Goal: Transaction & Acquisition: Book appointment/travel/reservation

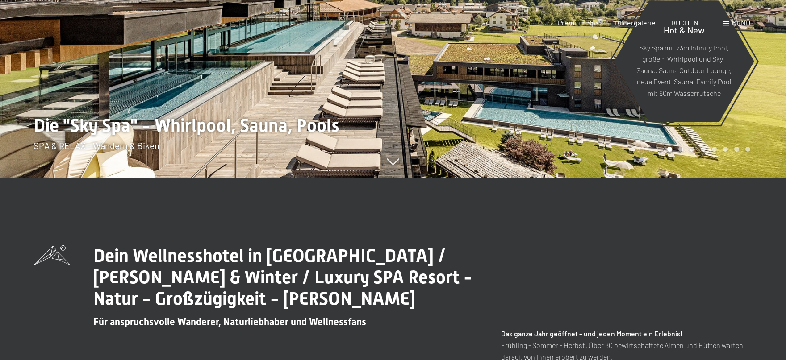
scroll to position [216, 0]
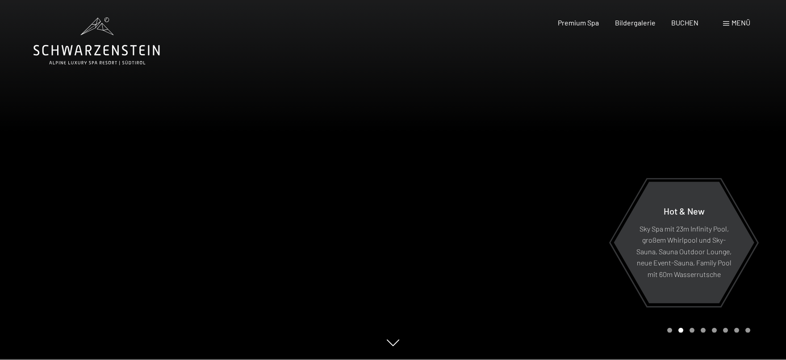
scroll to position [0, 0]
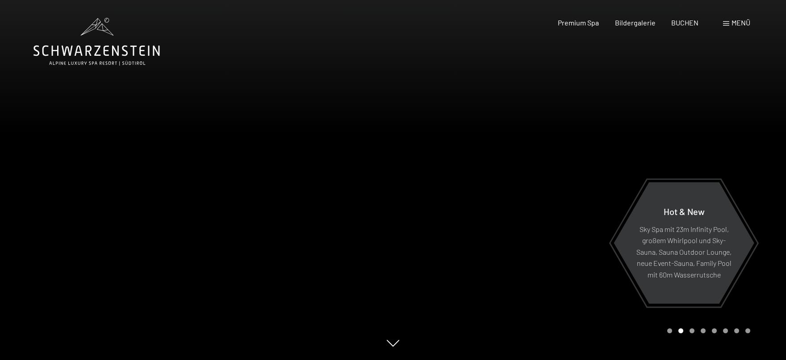
click at [484, 179] on div at bounding box center [589, 180] width 393 height 360
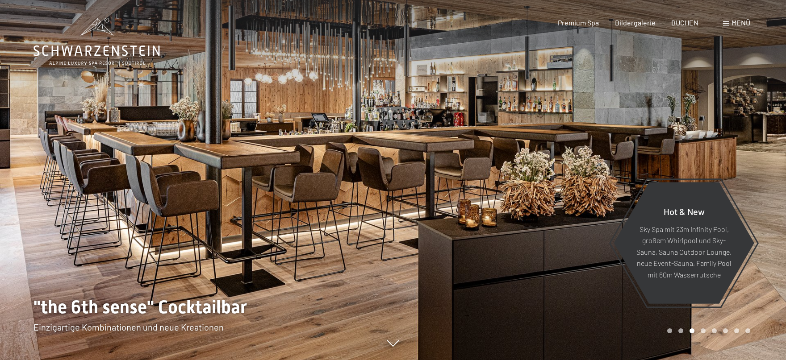
click at [484, 179] on div at bounding box center [589, 180] width 393 height 360
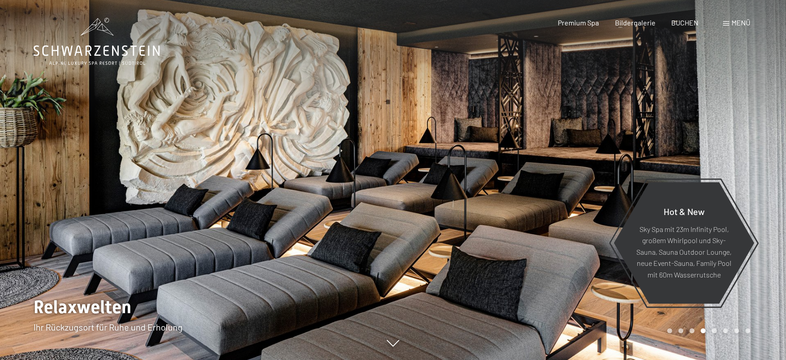
click at [41, 158] on div at bounding box center [196, 180] width 393 height 360
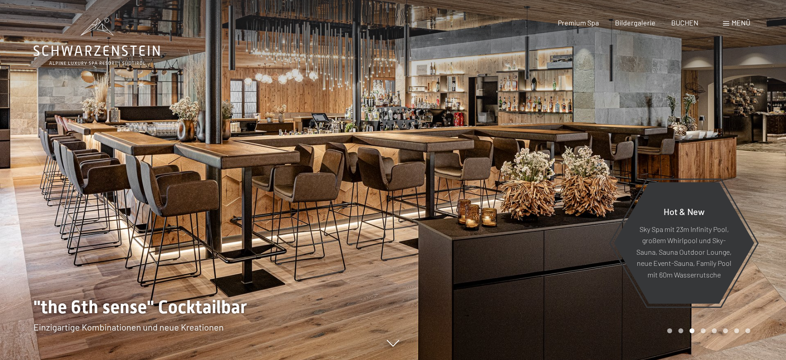
click at [44, 150] on div at bounding box center [196, 180] width 393 height 360
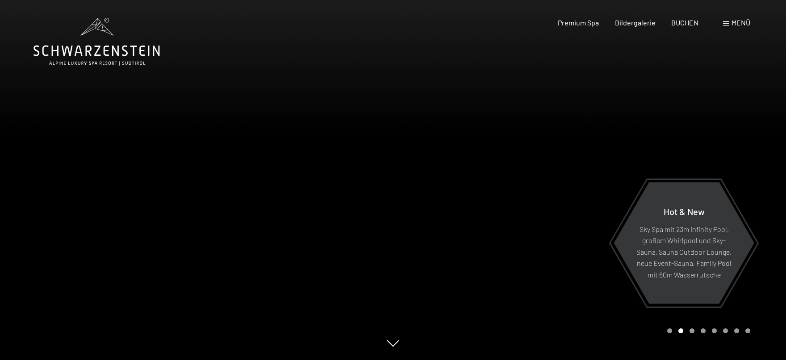
click at [44, 150] on div at bounding box center [196, 180] width 393 height 360
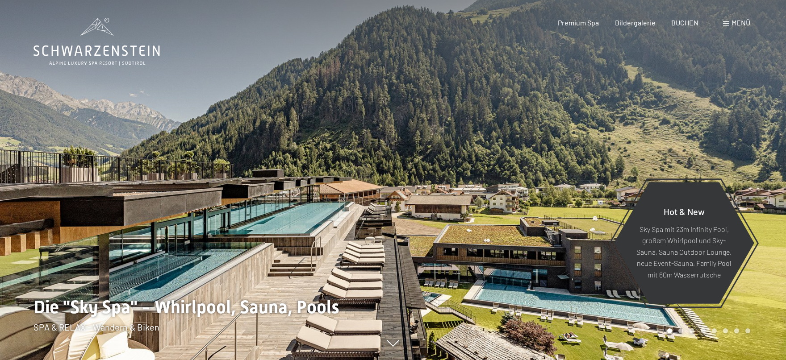
click at [654, 173] on div at bounding box center [589, 180] width 393 height 360
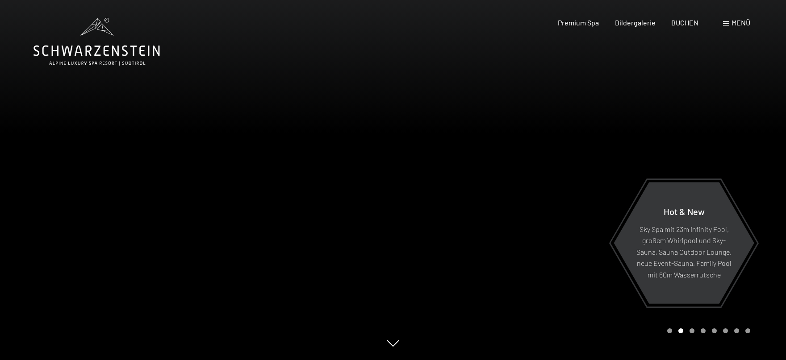
click at [701, 133] on div at bounding box center [589, 180] width 393 height 360
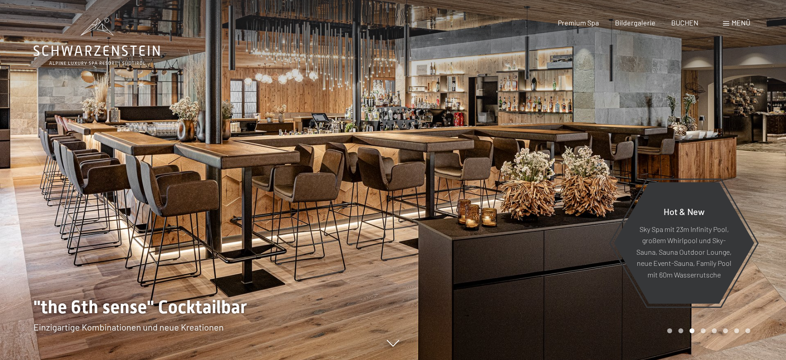
click at [701, 133] on div at bounding box center [589, 180] width 393 height 360
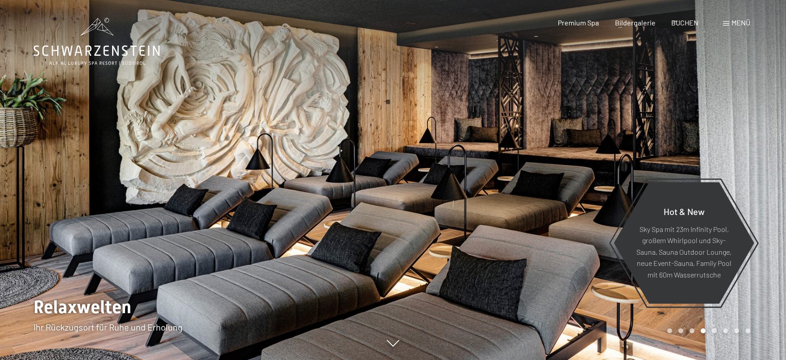
click at [701, 133] on div at bounding box center [589, 180] width 393 height 360
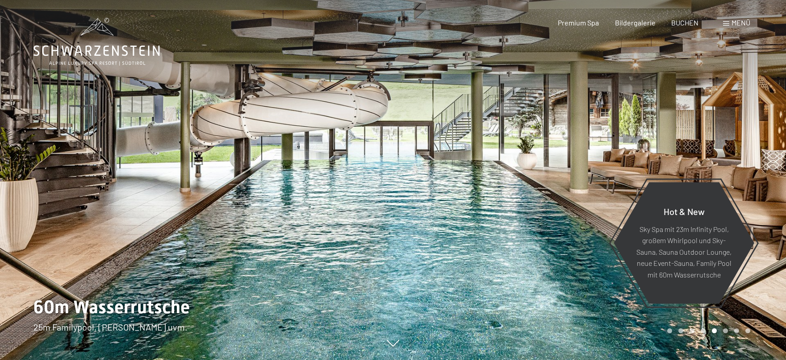
click at [701, 133] on div at bounding box center [589, 180] width 393 height 360
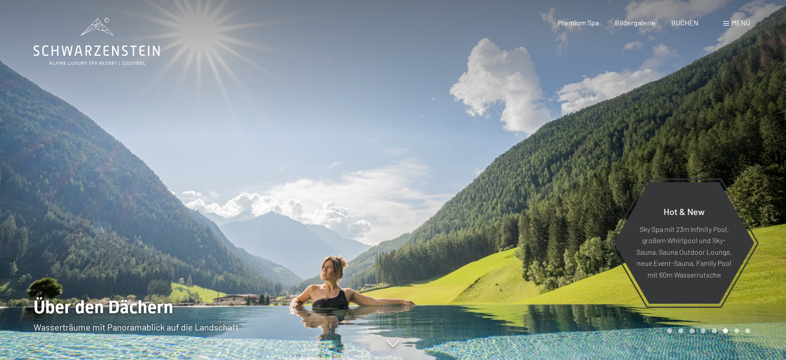
click at [701, 133] on div at bounding box center [589, 180] width 393 height 360
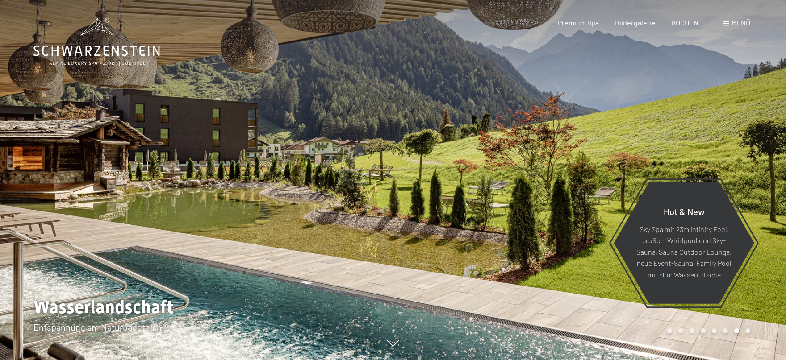
click at [701, 133] on div at bounding box center [589, 180] width 393 height 360
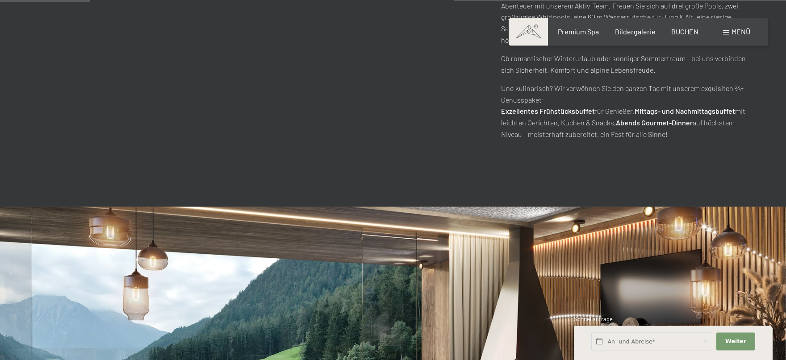
scroll to position [720, 0]
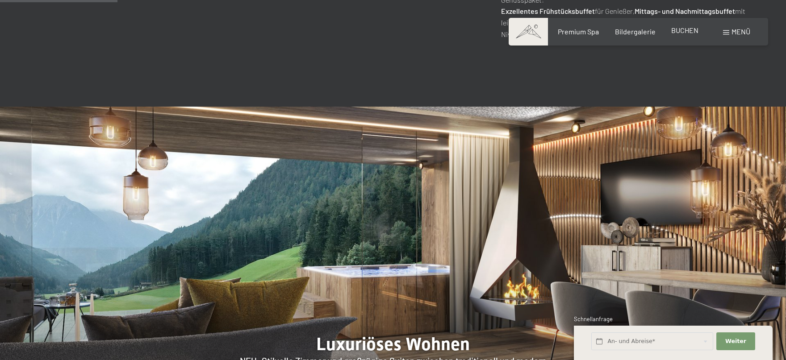
click at [686, 29] on span "BUCHEN" at bounding box center [684, 30] width 27 height 8
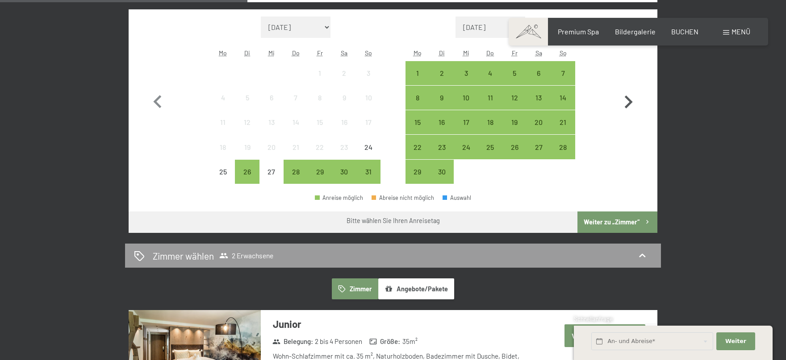
scroll to position [288, 0]
click at [629, 97] on icon "button" at bounding box center [628, 102] width 26 height 26
select select "[DATE]"
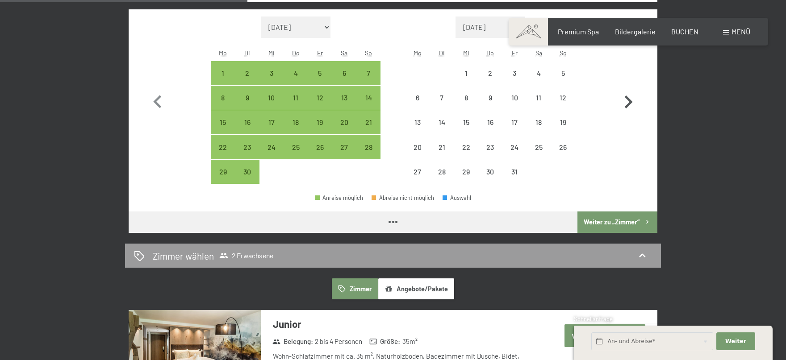
click at [629, 97] on icon "button" at bounding box center [628, 102] width 26 height 26
select select "2025-10-01"
select select "2025-11-01"
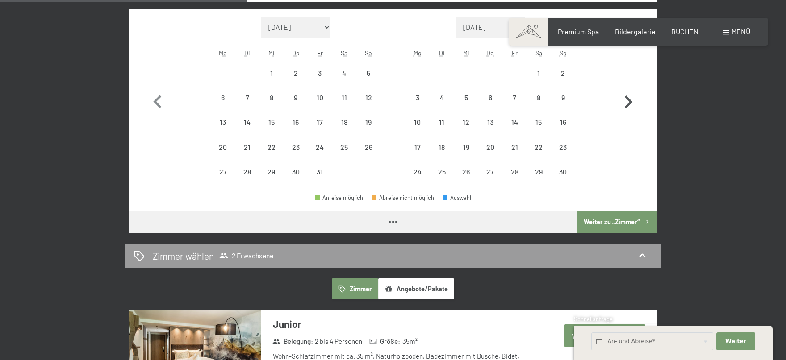
click at [629, 97] on icon "button" at bounding box center [628, 102] width 26 height 26
select select "2025-11-01"
select select "2025-12-01"
click at [629, 97] on icon "button" at bounding box center [628, 102] width 26 height 26
select select "2025-12-01"
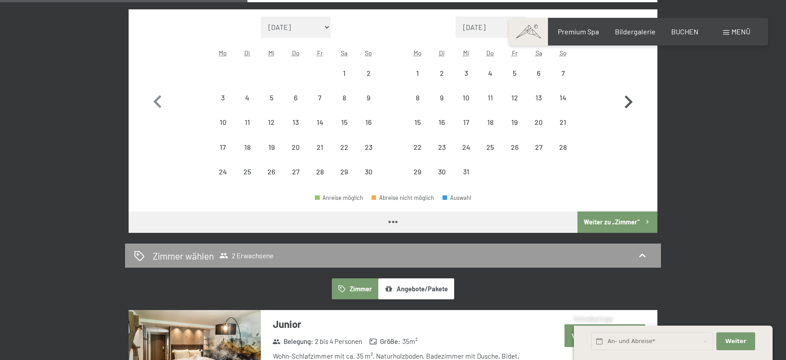
select select "2026-01-01"
select select "2025-12-01"
select select "2026-01-01"
select select "2025-12-01"
select select "2026-01-01"
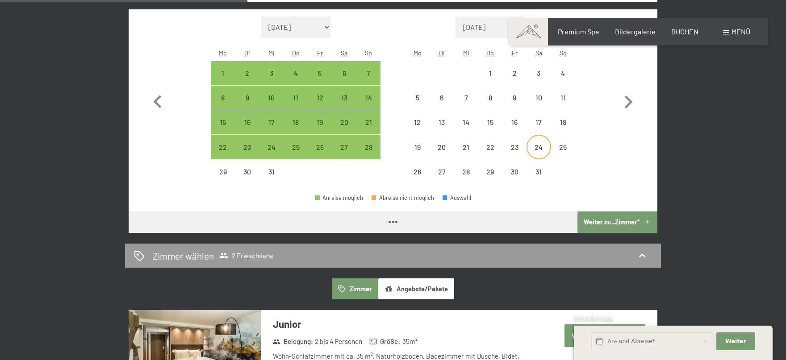
click at [538, 146] on div "24" at bounding box center [538, 155] width 22 height 22
select select "2025-12-01"
select select "2026-01-01"
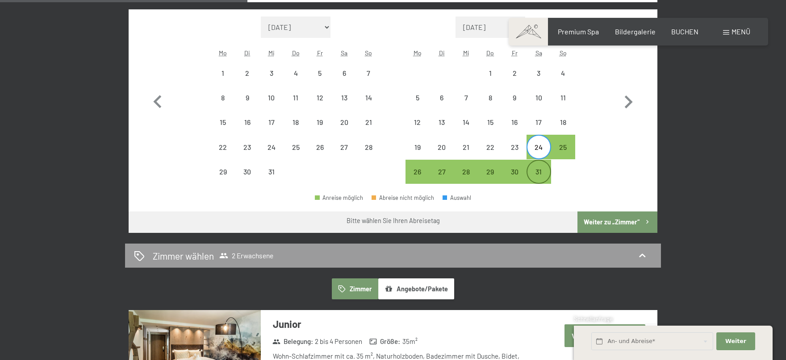
click at [538, 171] on div "31" at bounding box center [538, 179] width 22 height 22
select select "2025-12-01"
select select "2026-01-01"
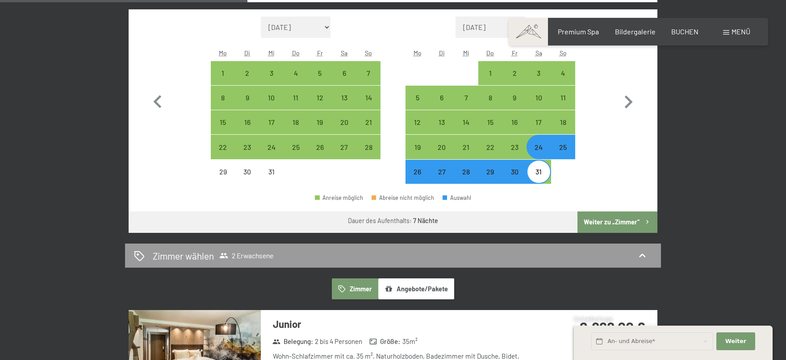
click at [612, 224] on button "Weiter zu „Zimmer“" at bounding box center [617, 222] width 80 height 21
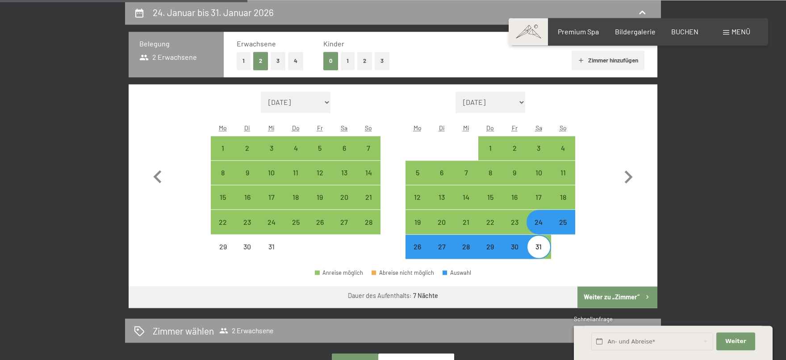
select select "2025-12-01"
select select "2026-01-01"
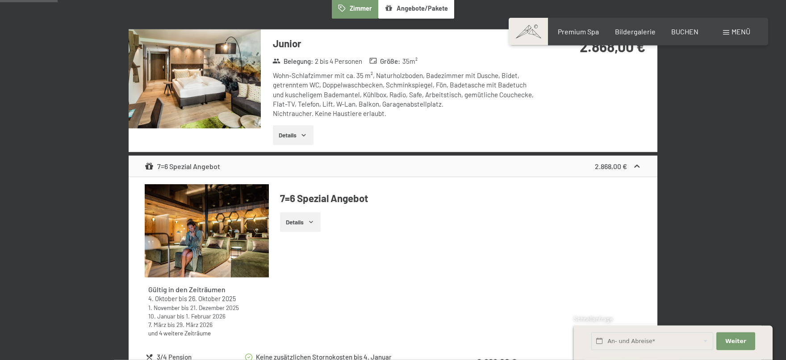
scroll to position [72, 0]
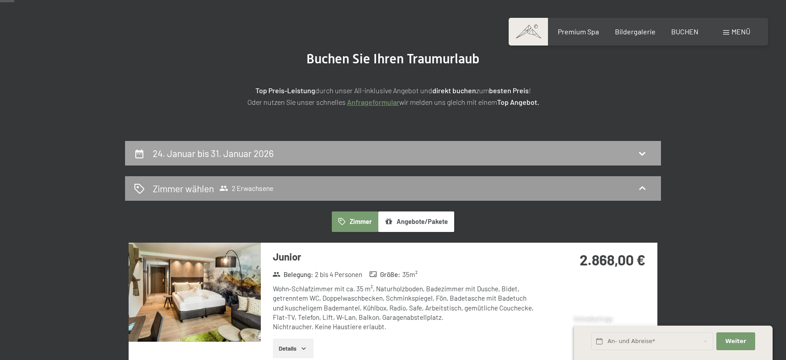
click at [214, 149] on h2 "24. Januar bis 31. Januar 2026" at bounding box center [213, 153] width 121 height 11
select select "2025-12-01"
select select "2026-01-01"
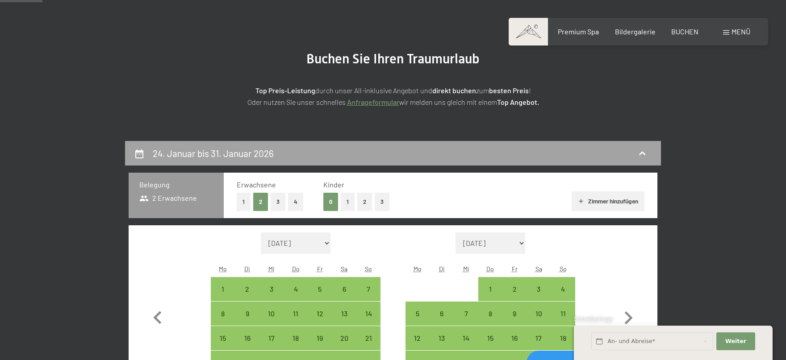
scroll to position [213, 0]
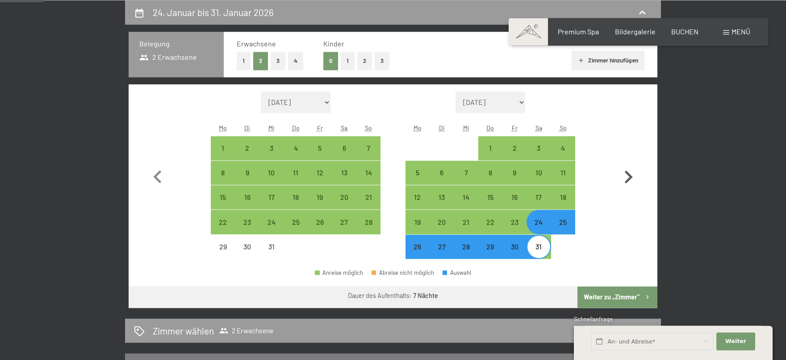
click at [626, 179] on icon "button" at bounding box center [628, 177] width 26 height 26
select select "2026-01-01"
select select "2026-02-01"
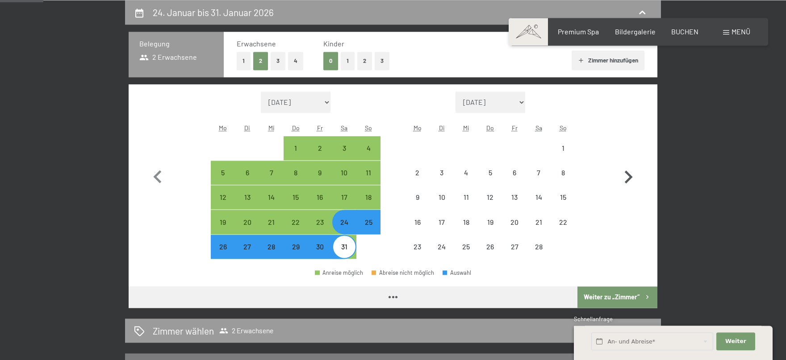
click at [626, 179] on icon "button" at bounding box center [628, 177] width 26 height 26
select select "2026-02-01"
select select "2026-03-01"
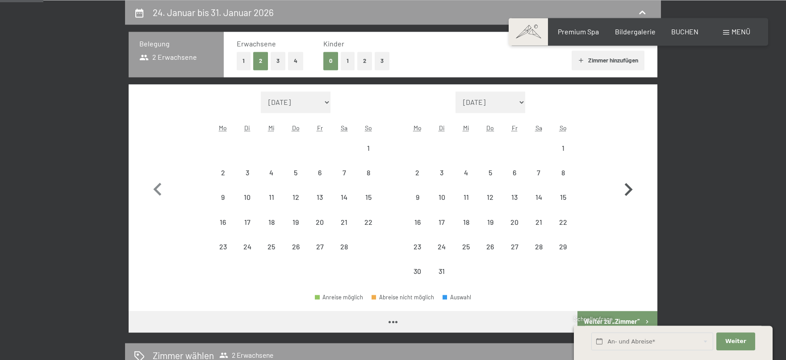
click at [626, 179] on icon "button" at bounding box center [628, 190] width 26 height 26
select select "2026-03-01"
select select "2026-04-01"
click at [626, 179] on icon "button" at bounding box center [628, 190] width 26 height 26
select select "2026-04-01"
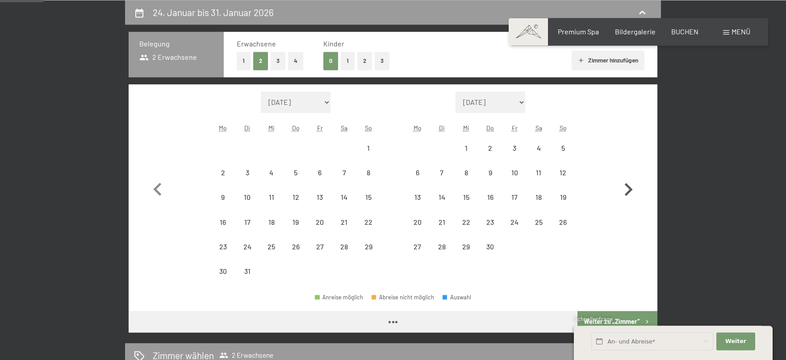
select select "2026-05-01"
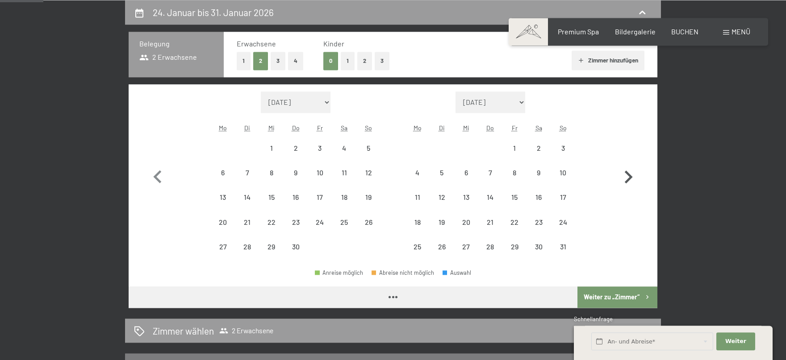
select select "2026-04-01"
select select "2026-05-01"
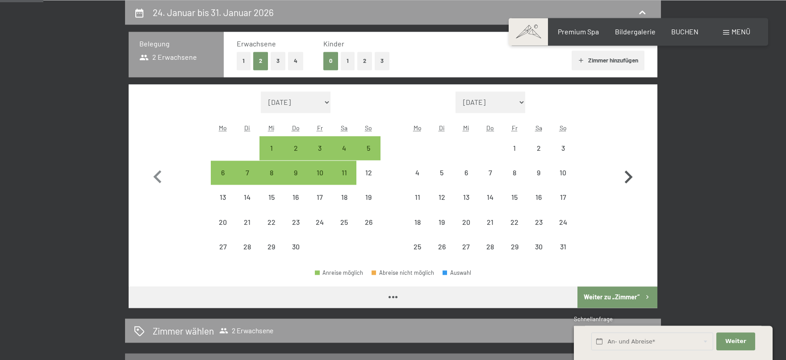
click at [626, 179] on icon "button" at bounding box center [628, 177] width 26 height 26
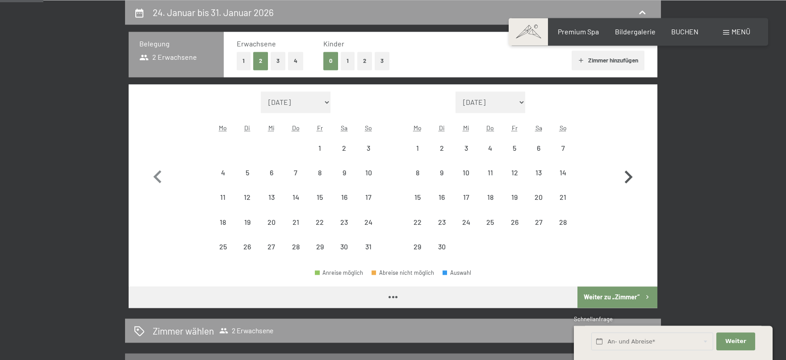
select select "2026-05-01"
select select "2026-06-01"
select select "2026-05-01"
select select "2026-06-01"
click at [539, 170] on div "13" at bounding box center [538, 180] width 22 height 22
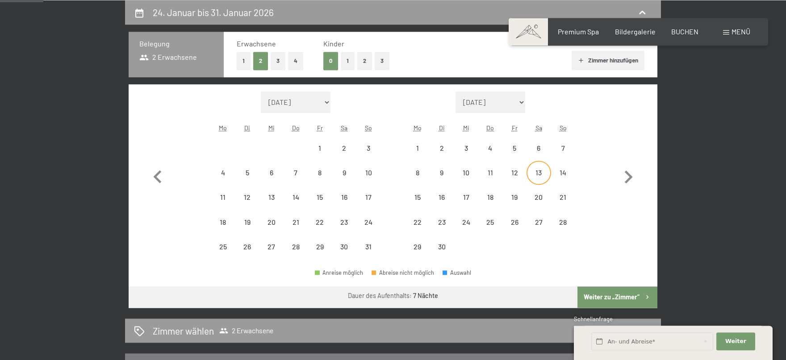
select select "2026-05-01"
select select "2026-06-01"
click at [538, 198] on div "20" at bounding box center [538, 205] width 22 height 22
select select "2026-05-01"
select select "2026-06-01"
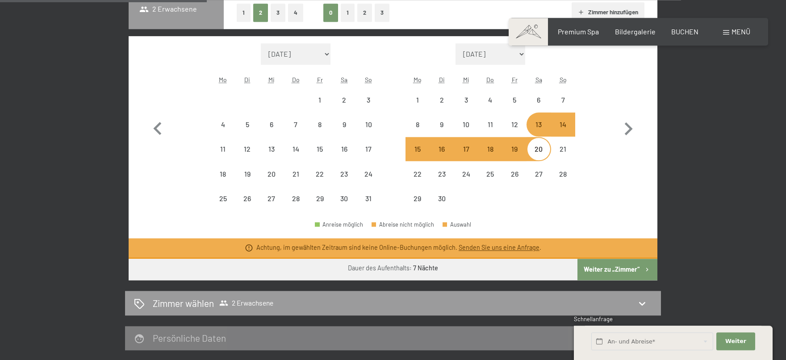
scroll to position [285, 0]
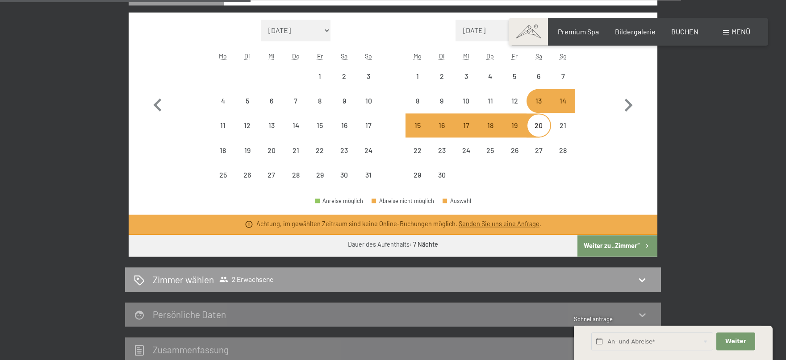
click at [605, 246] on button "Weiter zu „Zimmer“" at bounding box center [617, 245] width 80 height 21
select select "2026-05-01"
select select "2026-06-01"
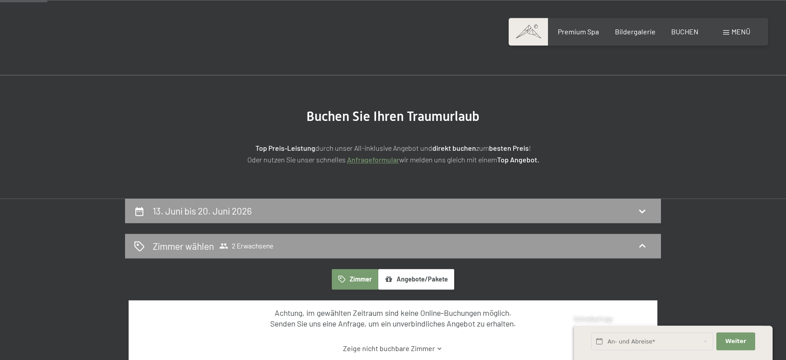
scroll to position [0, 0]
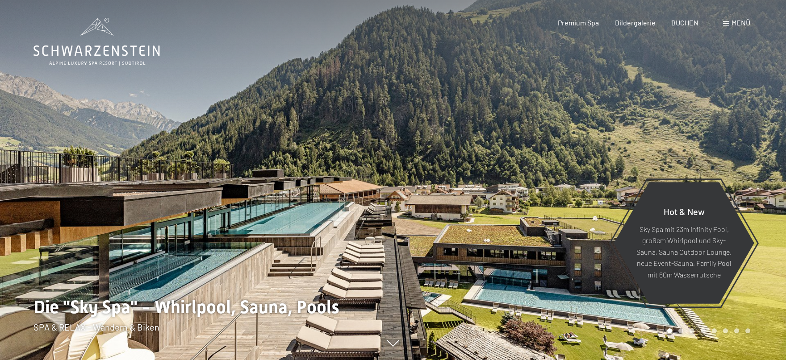
click at [741, 22] on span "Menü" at bounding box center [740, 22] width 19 height 8
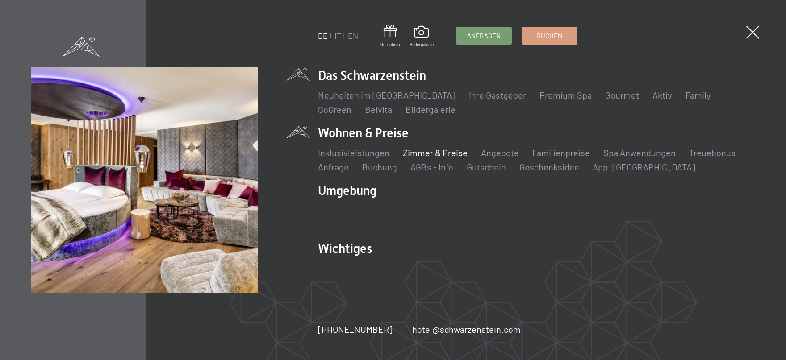
click at [425, 155] on link "Zimmer & Preise" at bounding box center [435, 152] width 65 height 11
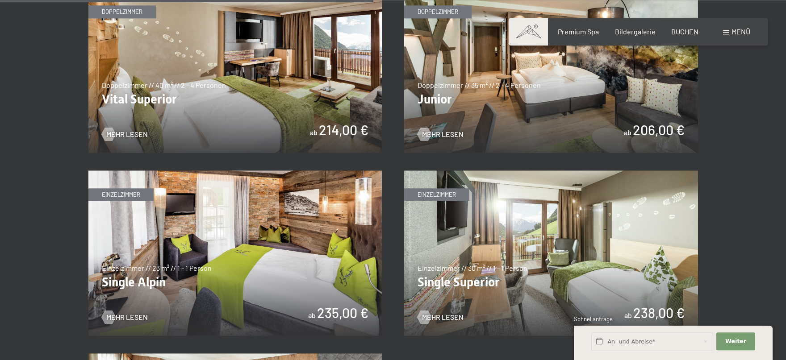
scroll to position [1368, 0]
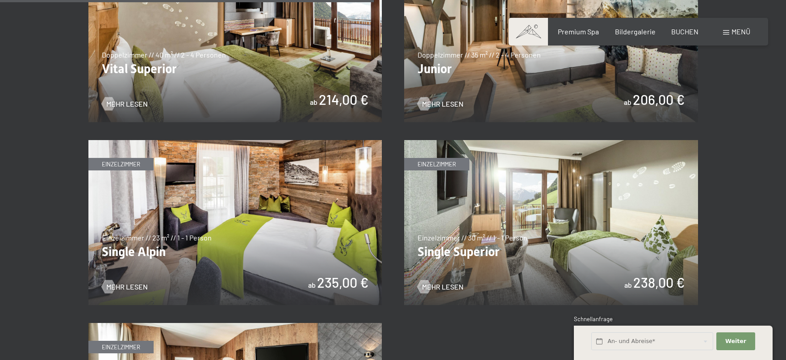
click at [529, 208] on img at bounding box center [551, 222] width 294 height 165
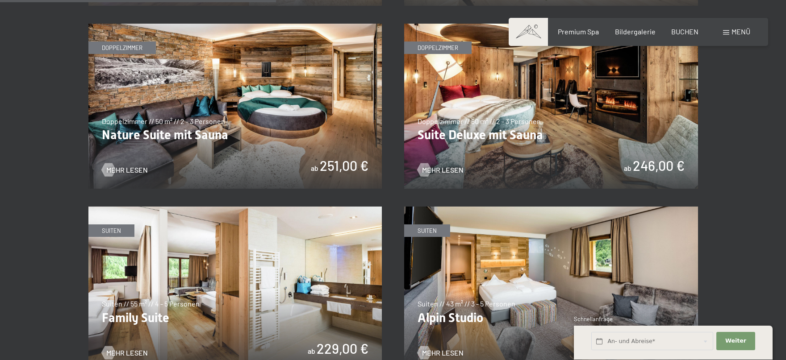
scroll to position [1224, 0]
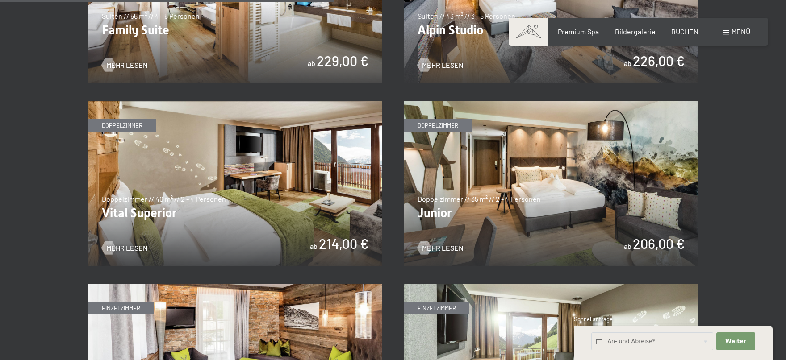
click at [547, 170] on img at bounding box center [551, 183] width 294 height 165
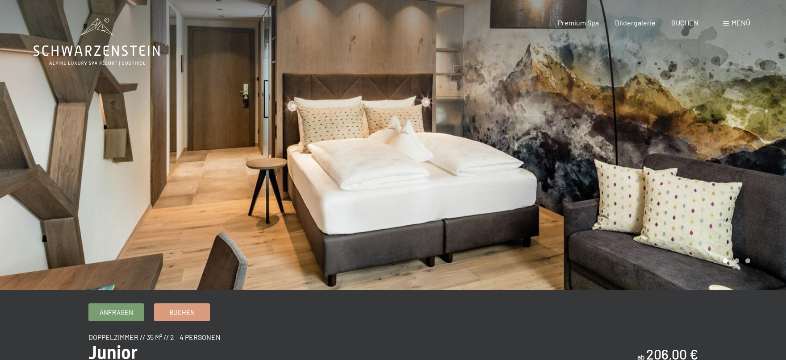
click at [706, 112] on div at bounding box center [589, 145] width 393 height 290
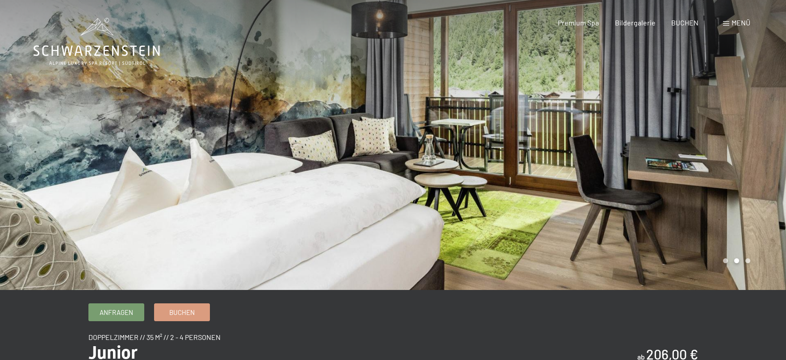
click at [695, 118] on div at bounding box center [589, 145] width 393 height 290
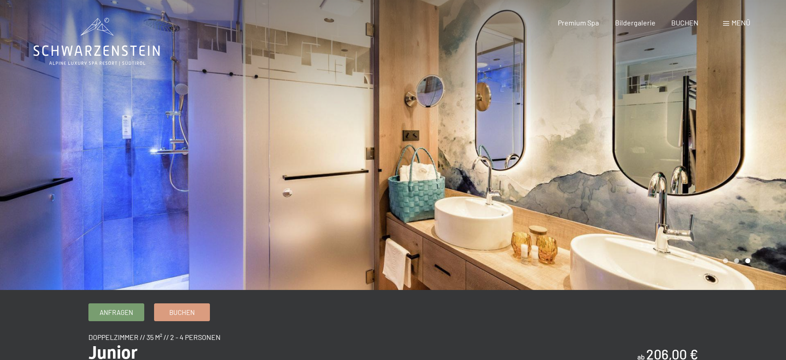
click at [726, 147] on div at bounding box center [589, 145] width 393 height 290
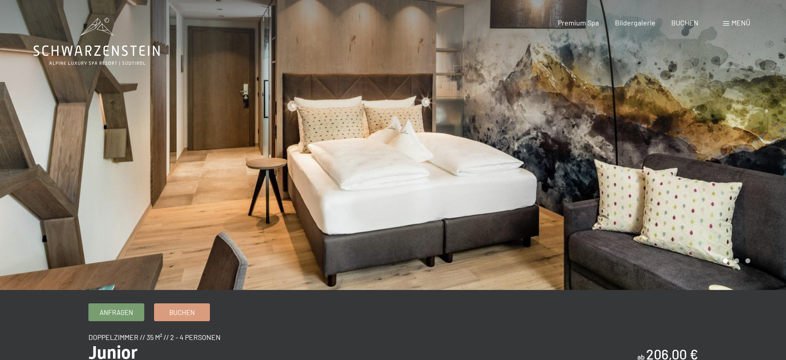
click at [750, 141] on div at bounding box center [589, 145] width 393 height 290
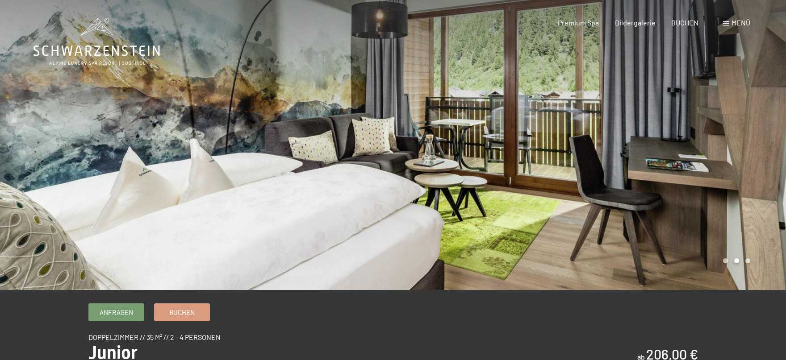
click at [716, 150] on div at bounding box center [589, 145] width 393 height 290
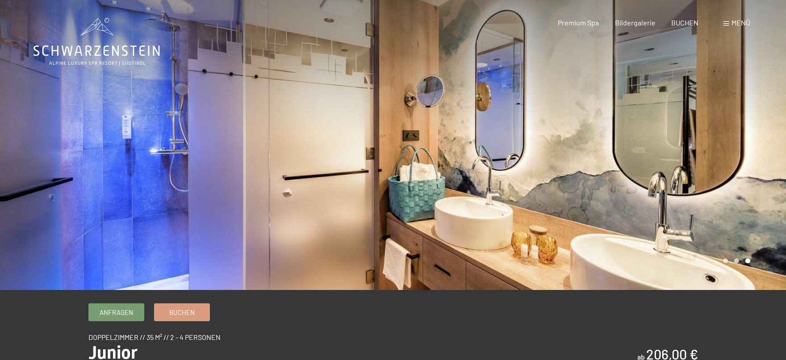
click at [733, 112] on div at bounding box center [589, 145] width 393 height 290
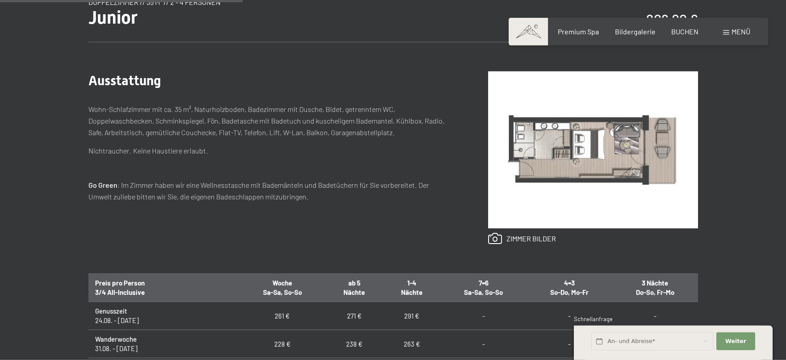
scroll to position [360, 0]
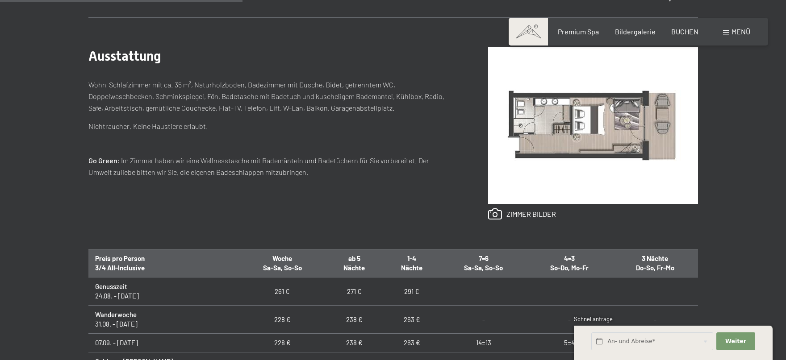
click at [557, 128] on img at bounding box center [593, 125] width 210 height 157
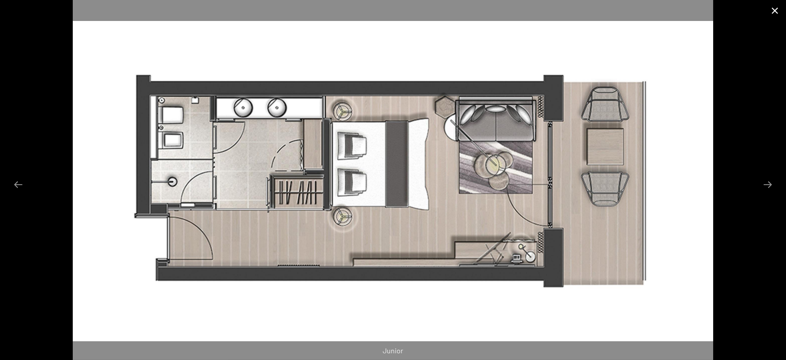
click at [770, 12] on button "Close gallery" at bounding box center [774, 10] width 22 height 21
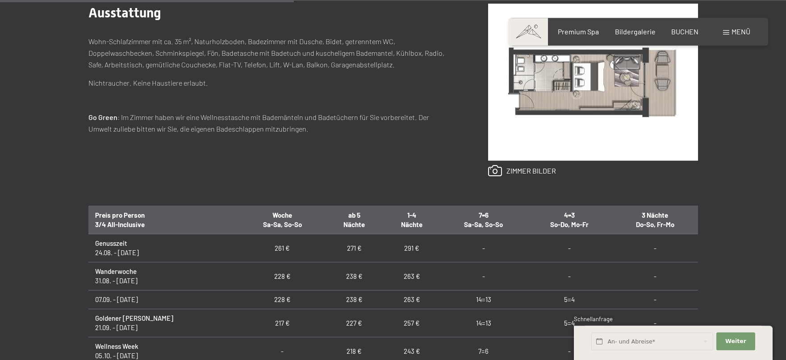
scroll to position [72, 0]
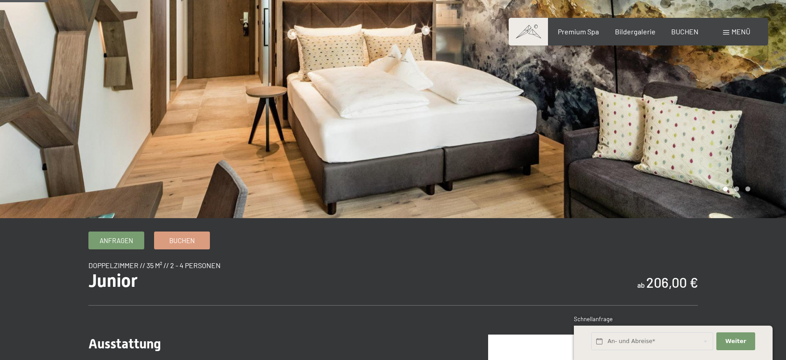
click at [726, 32] on span at bounding box center [726, 32] width 6 height 4
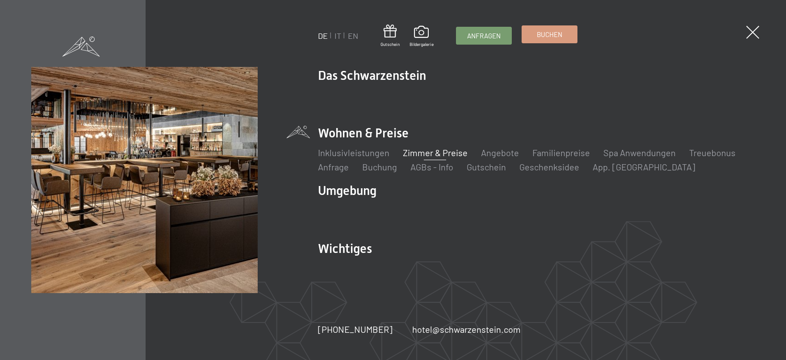
click at [554, 29] on link "Buchen" at bounding box center [549, 34] width 55 height 17
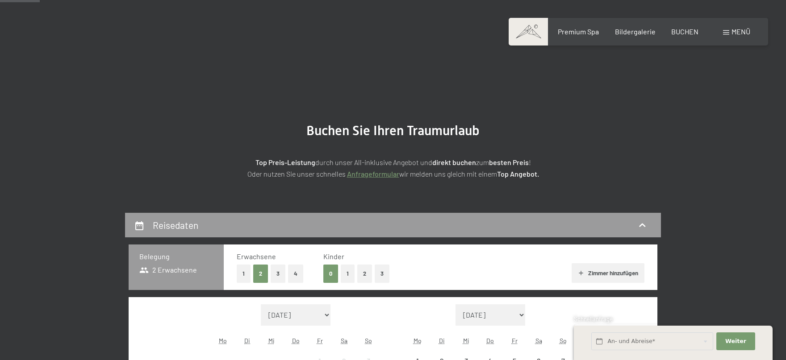
scroll to position [144, 0]
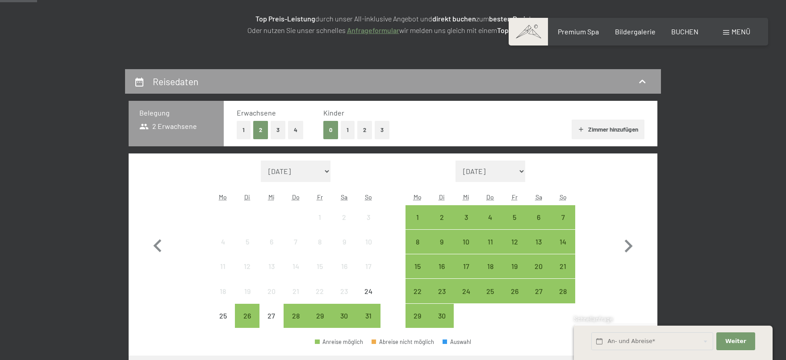
click at [241, 127] on button "1" at bounding box center [244, 130] width 14 height 18
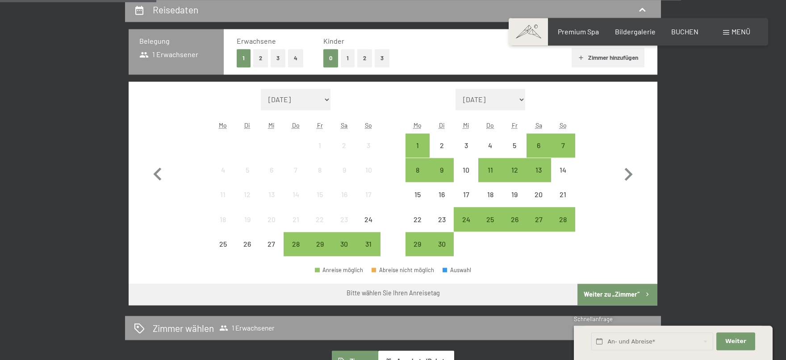
scroll to position [216, 0]
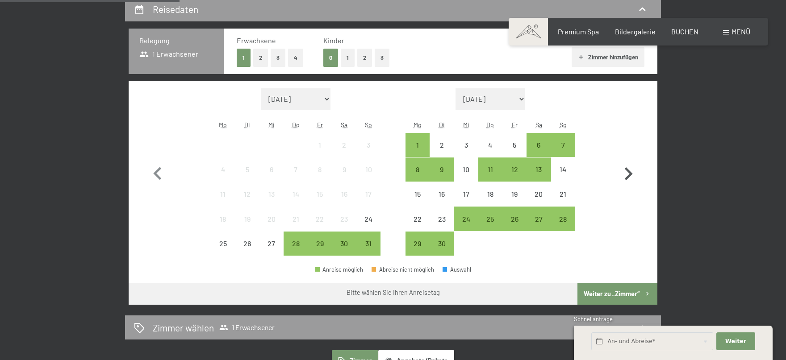
click at [625, 174] on icon "button" at bounding box center [628, 174] width 26 height 26
select select "[DATE]"
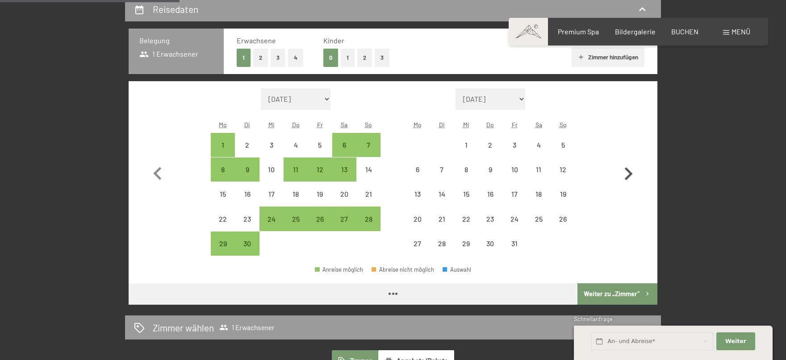
select select "[DATE]"
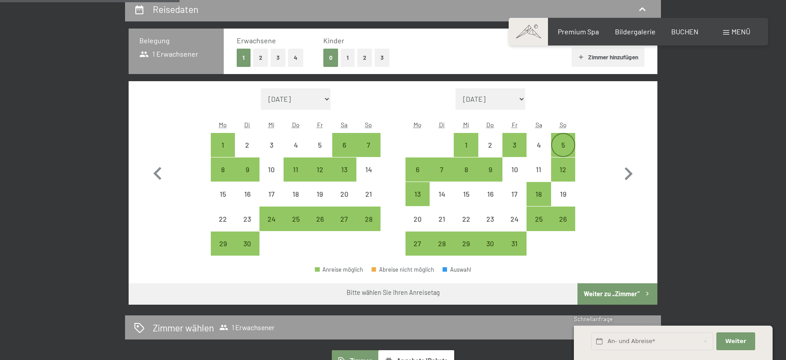
click at [560, 146] on div "5" at bounding box center [563, 153] width 22 height 22
select select "[DATE]"
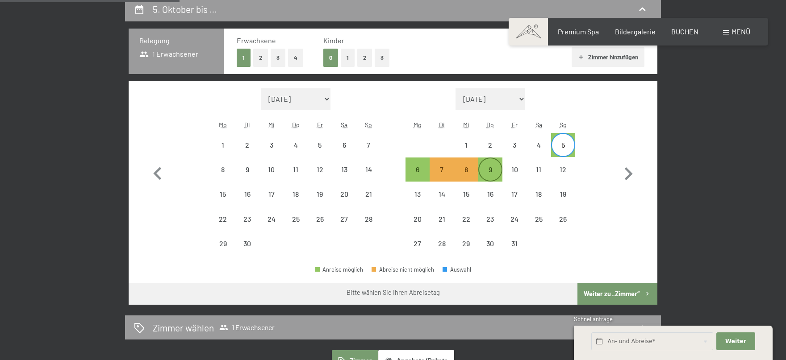
click at [489, 168] on div "9" at bounding box center [490, 177] width 22 height 22
select select "[DATE]"
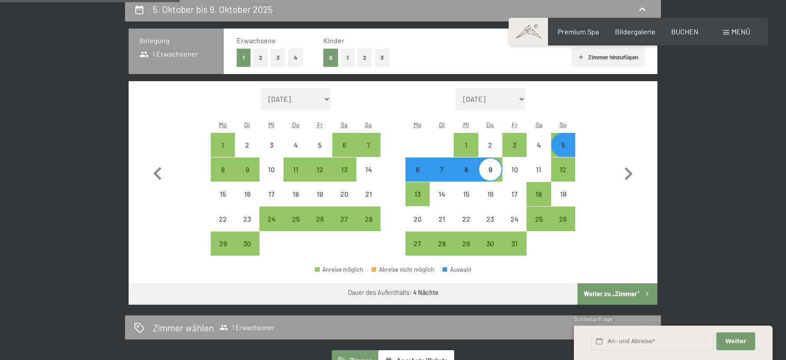
click at [607, 295] on button "Weiter zu „Zimmer“" at bounding box center [617, 293] width 80 height 21
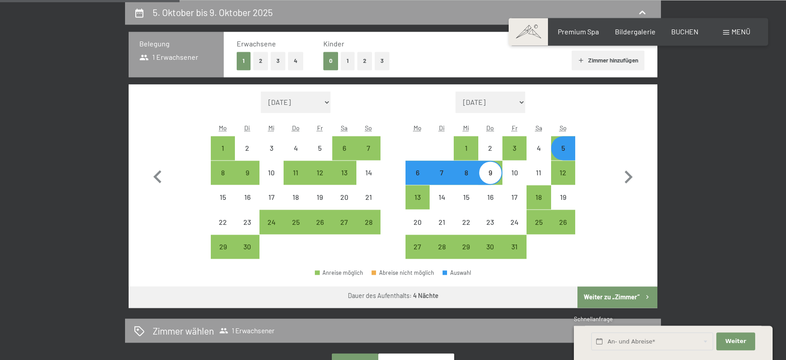
select select "[DATE]"
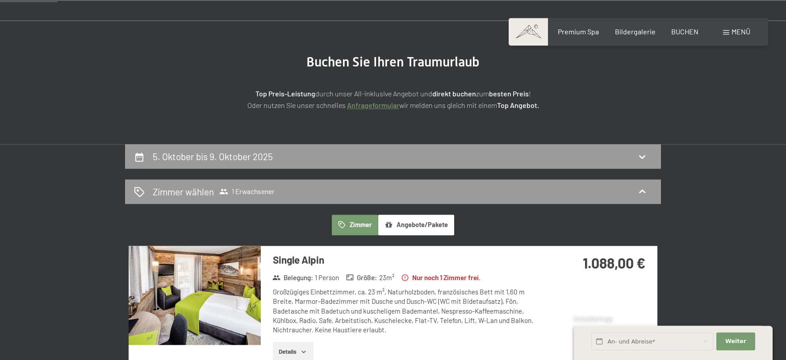
scroll to position [0, 0]
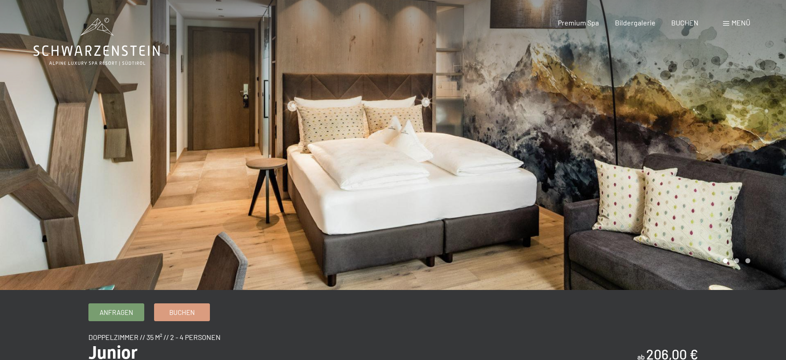
click at [722, 19] on div "Buchen Anfragen Premium Spa Bildergalerie BUCHEN Menü DE IT EN Gutschein Bilder…" at bounding box center [638, 23] width 224 height 10
click at [732, 25] on span "Menü" at bounding box center [740, 22] width 19 height 8
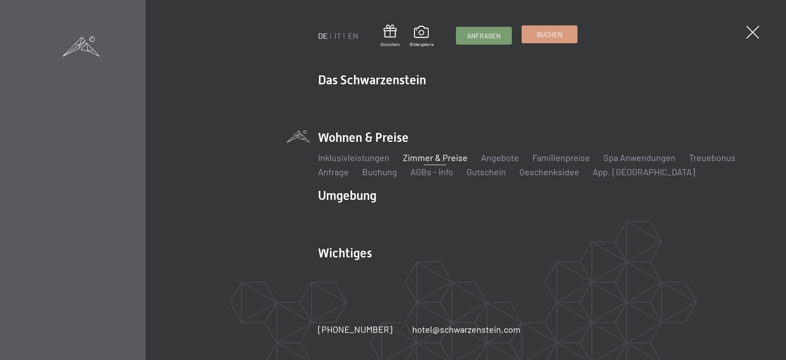
click at [548, 37] on span "Buchen" at bounding box center [549, 34] width 25 height 9
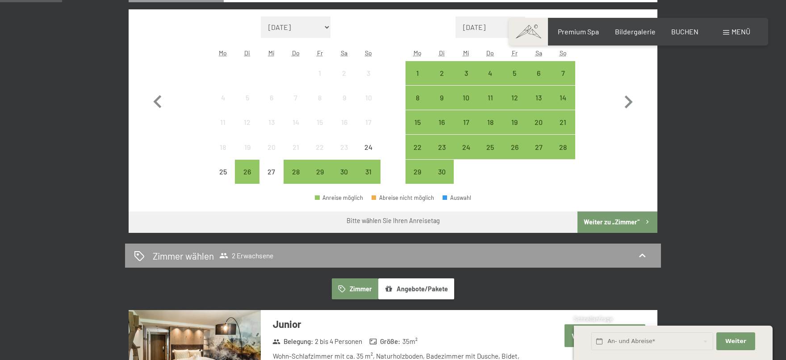
scroll to position [72, 0]
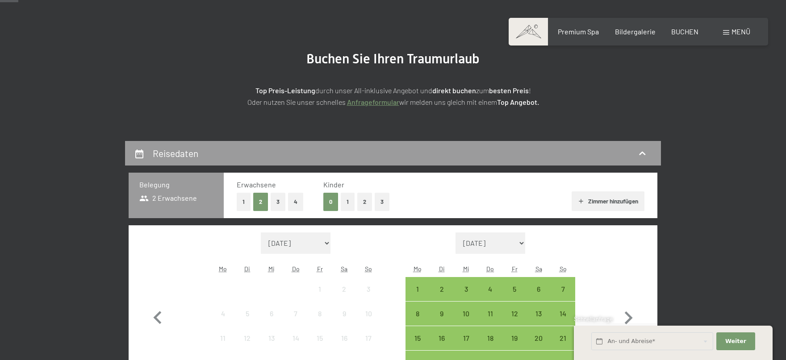
click at [241, 204] on button "1" at bounding box center [244, 202] width 14 height 18
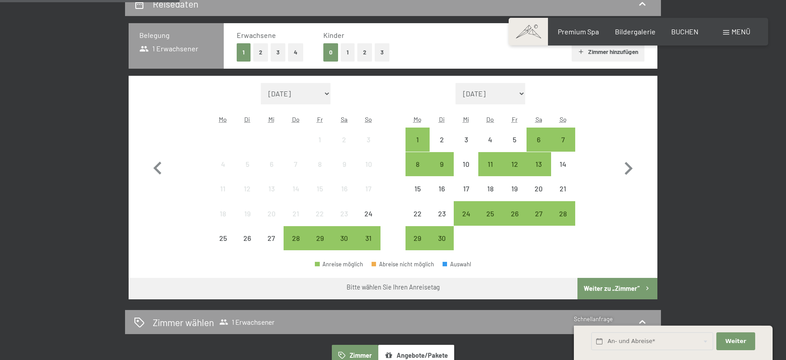
scroll to position [216, 0]
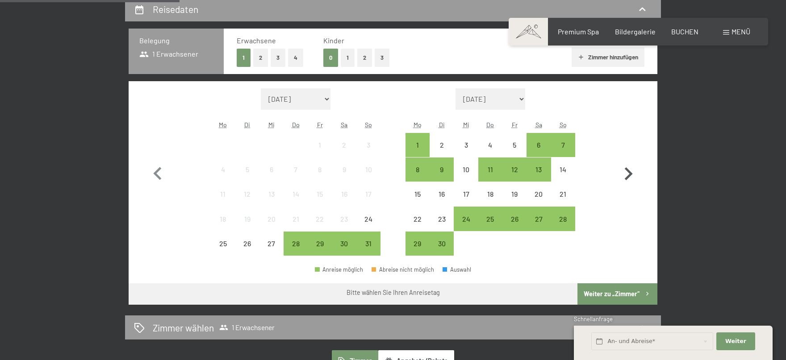
click at [628, 173] on icon "button" at bounding box center [628, 174] width 26 height 26
select select "2025-09-01"
select select "2025-10-01"
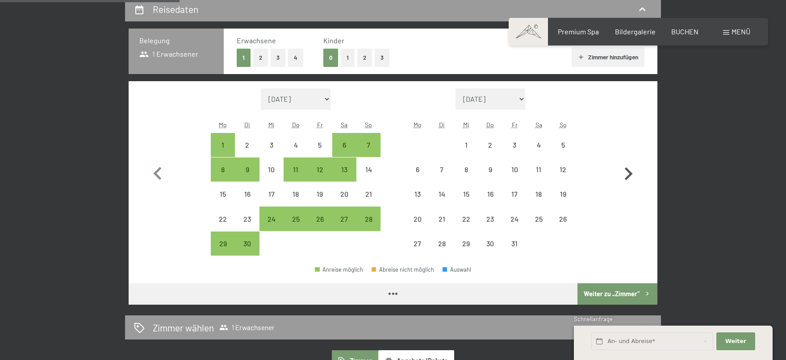
select select "2025-09-01"
select select "2025-10-01"
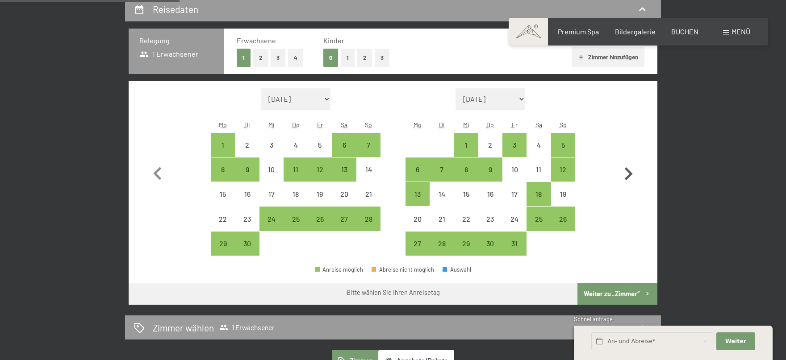
click at [628, 173] on icon "button" at bounding box center [628, 174] width 26 height 26
select select "2025-10-01"
select select "2025-11-01"
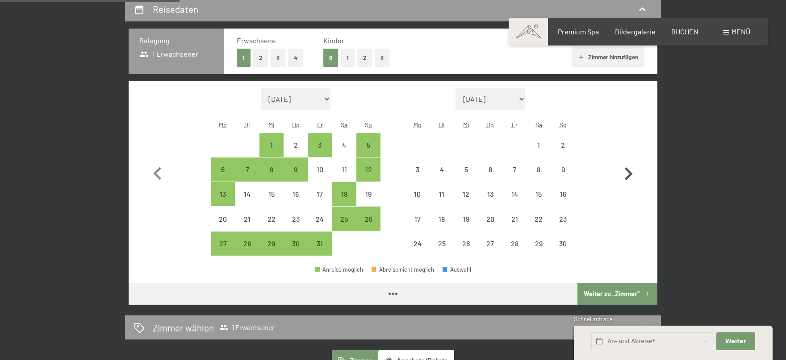
select select "2025-10-01"
select select "2025-11-01"
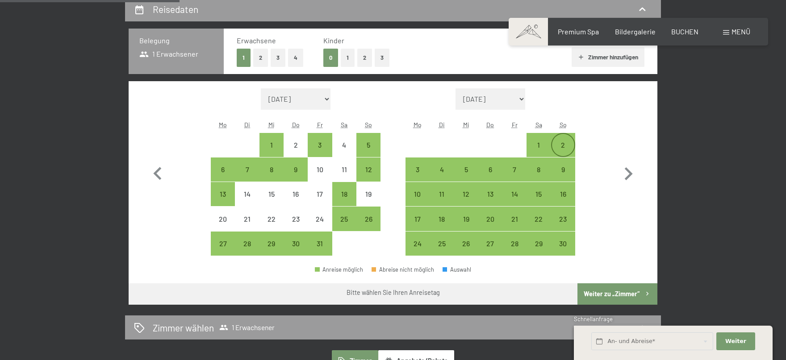
click at [563, 144] on div "2" at bounding box center [563, 153] width 22 height 22
select select "2025-10-01"
select select "2025-11-01"
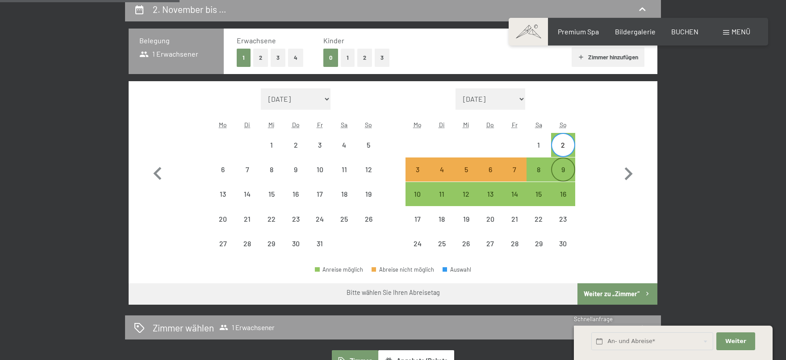
click at [563, 170] on div "9" at bounding box center [563, 177] width 22 height 22
select select "2025-10-01"
select select "2025-11-01"
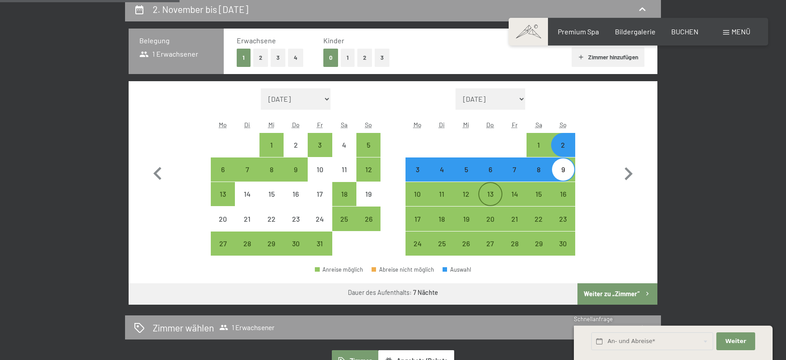
click at [491, 192] on div "13" at bounding box center [490, 202] width 22 height 22
select select "2025-10-01"
select select "2025-11-01"
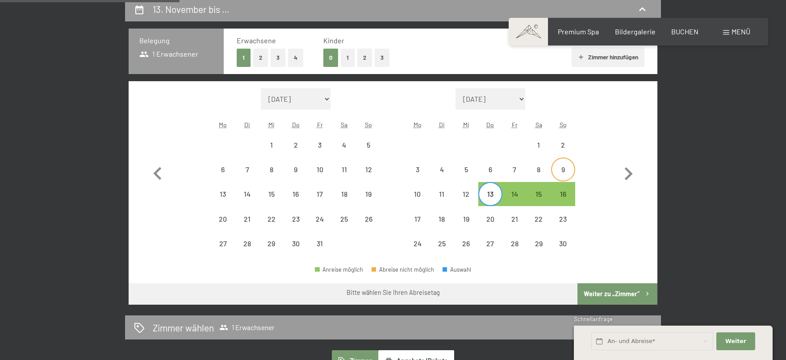
click at [563, 169] on div "9" at bounding box center [563, 177] width 22 height 22
select select "2025-10-01"
select select "2025-11-01"
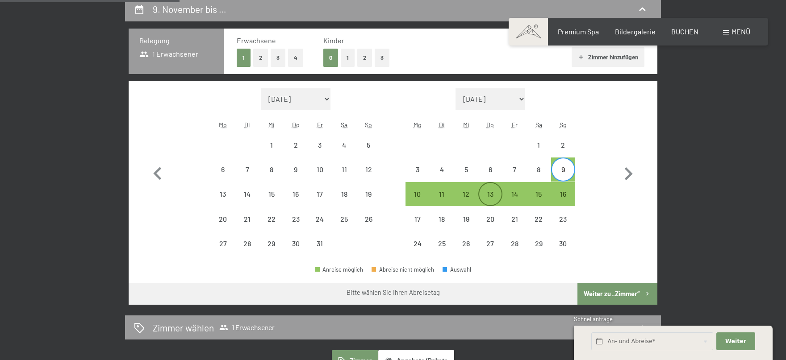
click at [487, 193] on div "13" at bounding box center [490, 202] width 22 height 22
select select "2025-10-01"
select select "2025-11-01"
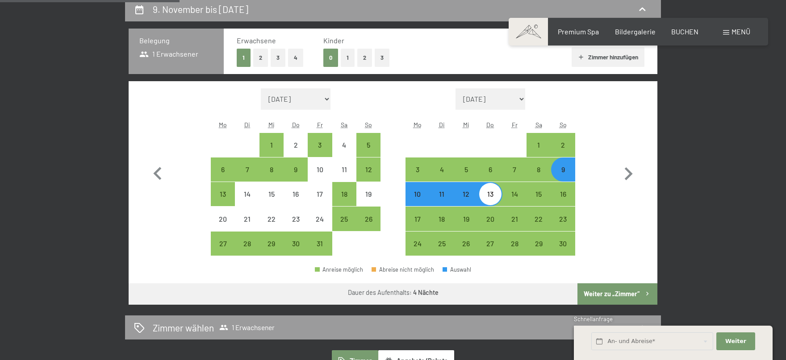
click at [612, 294] on button "Weiter zu „Zimmer“" at bounding box center [617, 293] width 80 height 21
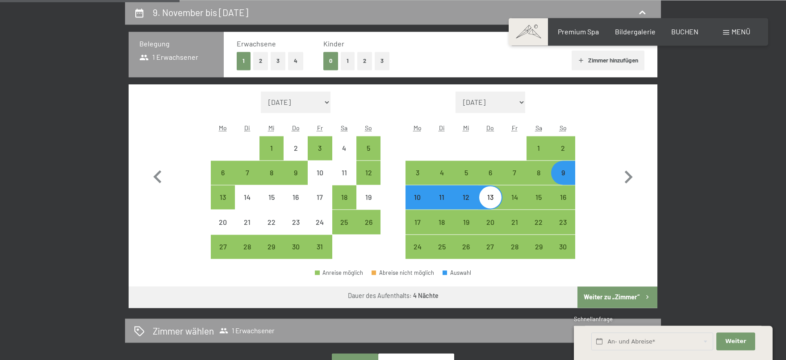
select select "2025-10-01"
select select "2025-11-01"
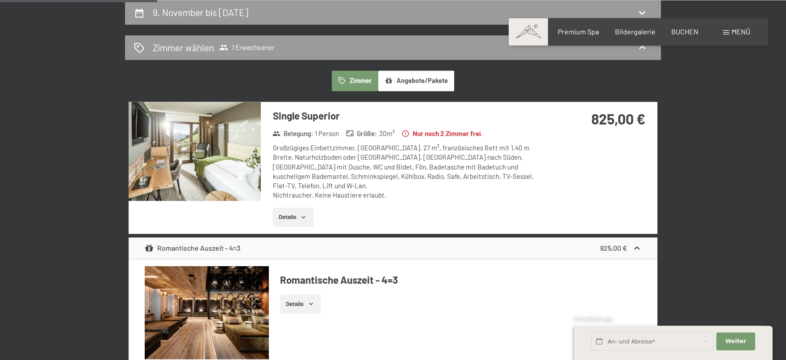
click at [232, 154] on img at bounding box center [195, 151] width 132 height 99
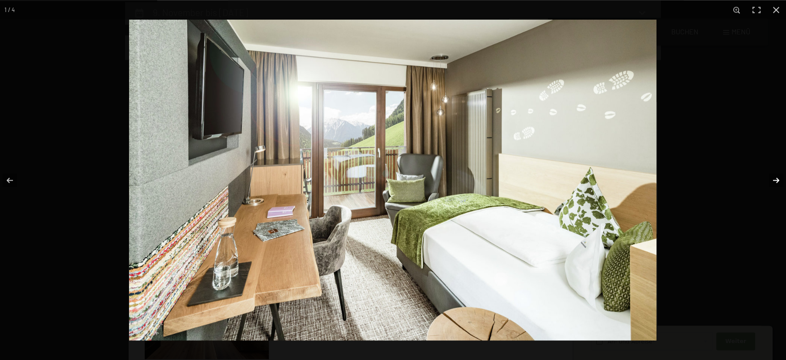
click at [774, 178] on button "button" at bounding box center [769, 180] width 31 height 45
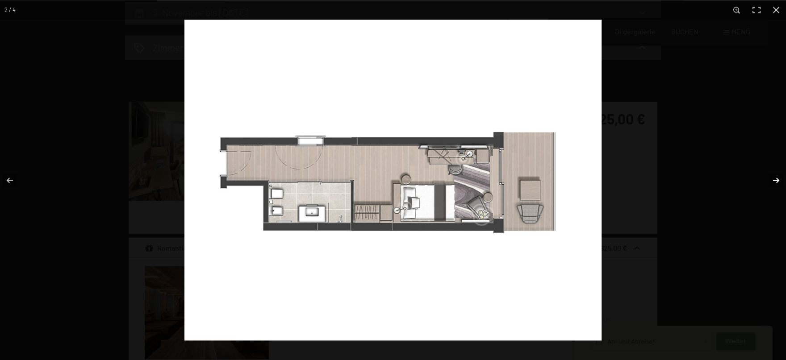
click at [774, 178] on button "button" at bounding box center [769, 180] width 31 height 45
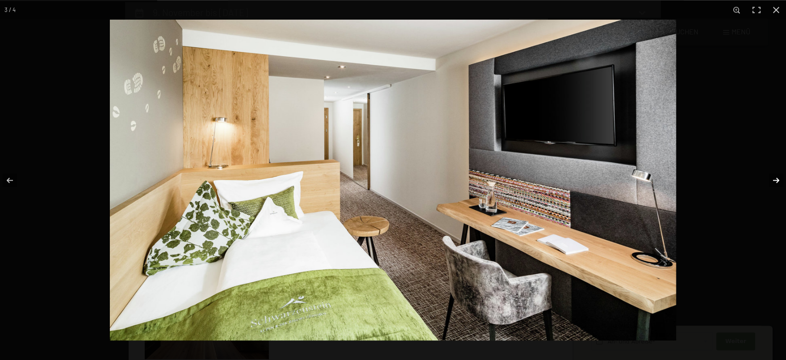
click at [774, 178] on button "button" at bounding box center [769, 180] width 31 height 45
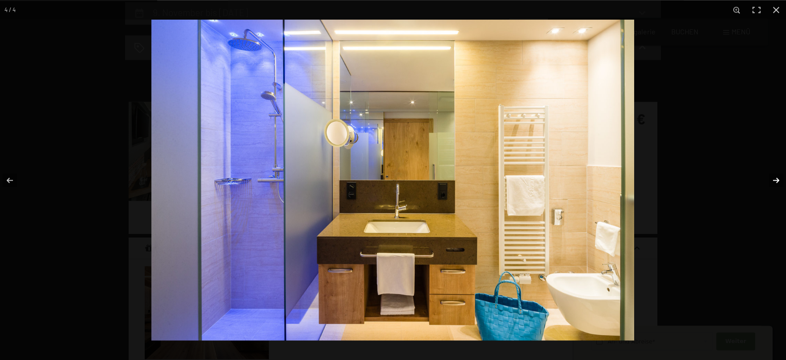
click at [773, 178] on button "button" at bounding box center [769, 180] width 31 height 45
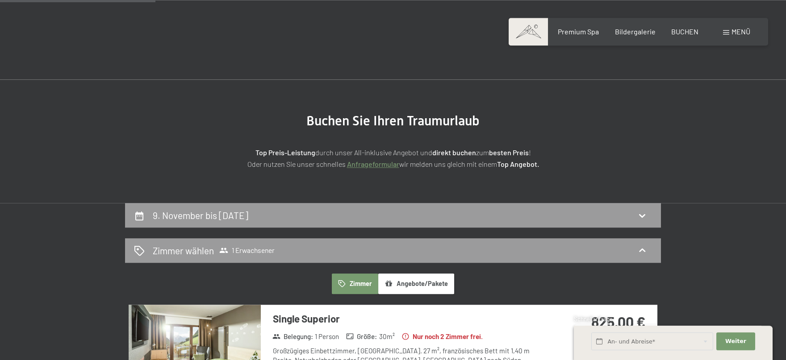
scroll to position [0, 0]
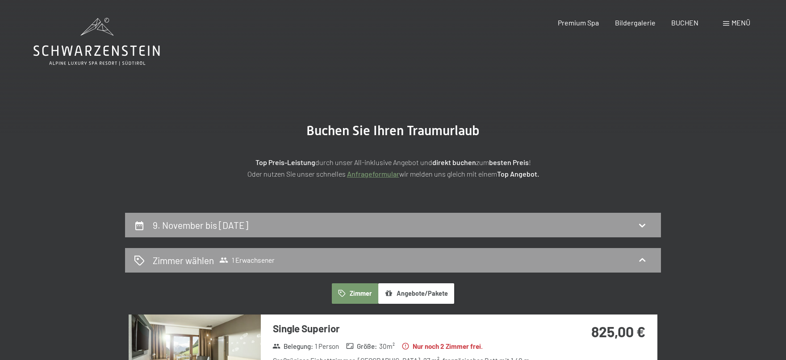
click at [105, 47] on icon at bounding box center [96, 51] width 126 height 11
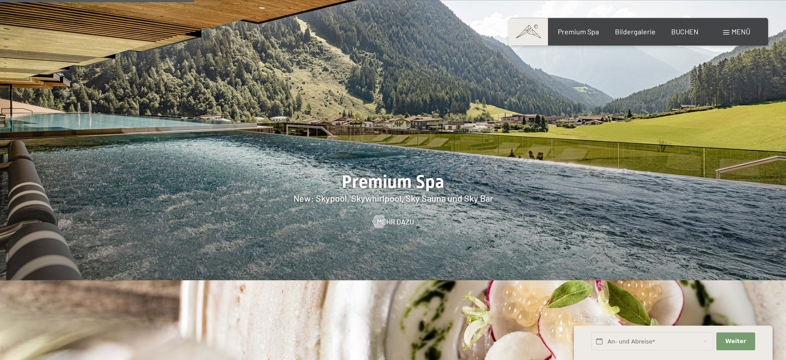
scroll to position [1224, 0]
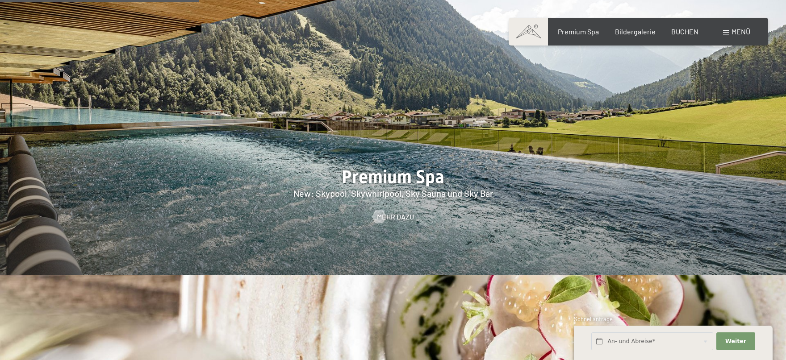
drag, startPoint x: 729, startPoint y: 26, endPoint x: 731, endPoint y: 31, distance: 5.2
click at [729, 27] on div "Buchen Anfragen Premium Spa Bildergalerie BUCHEN Menü DE IT EN Gutschein Bilder…" at bounding box center [638, 32] width 224 height 10
click at [732, 33] on span "Menü" at bounding box center [740, 31] width 19 height 8
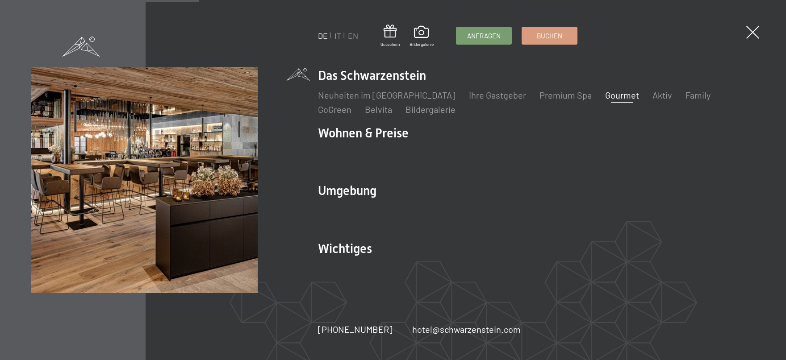
click at [605, 91] on link "Gourmet" at bounding box center [622, 95] width 34 height 11
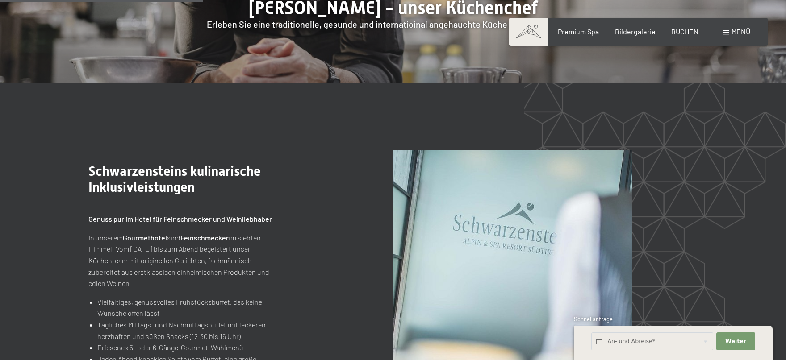
scroll to position [576, 0]
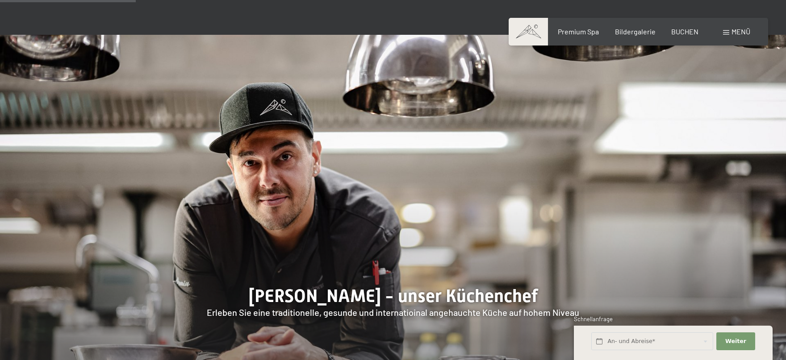
drag, startPoint x: 373, startPoint y: 297, endPoint x: 256, endPoint y: 290, distance: 117.2
click at [256, 290] on div at bounding box center [393, 203] width 786 height 337
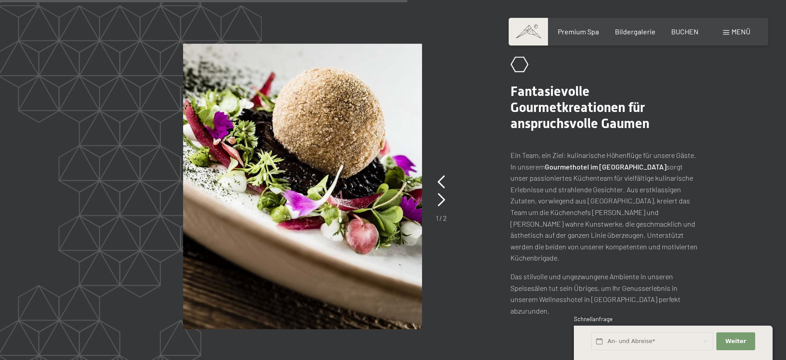
scroll to position [1728, 0]
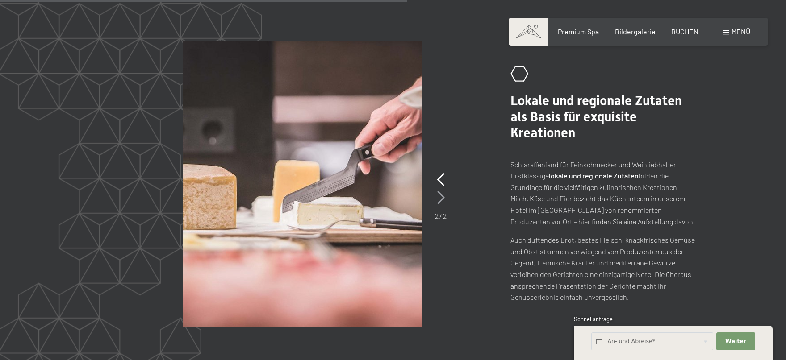
click at [442, 197] on icon at bounding box center [441, 197] width 8 height 13
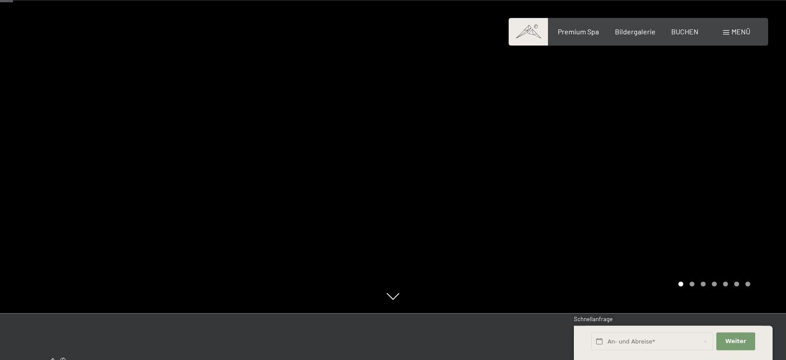
scroll to position [26, 0]
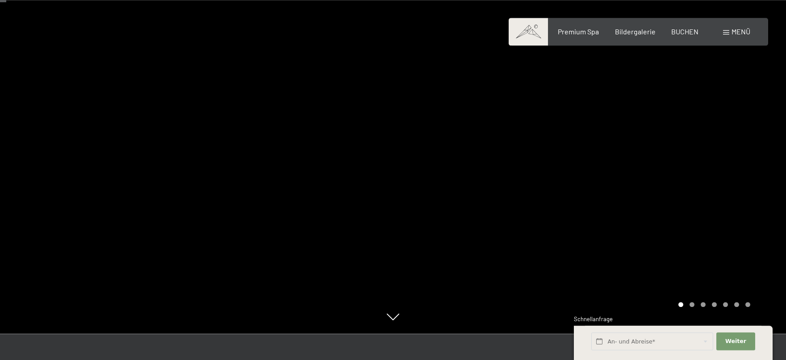
click at [752, 178] on div at bounding box center [589, 154] width 393 height 360
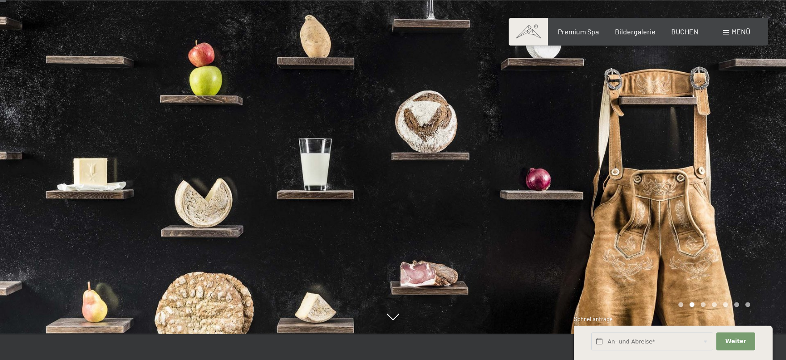
click at [752, 168] on div at bounding box center [589, 154] width 393 height 360
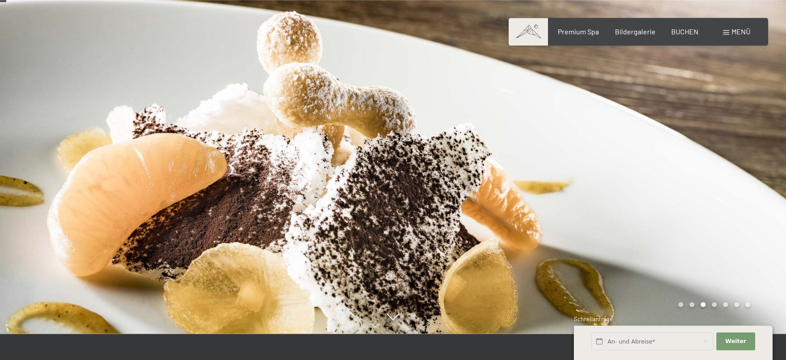
click at [752, 168] on div at bounding box center [589, 154] width 393 height 360
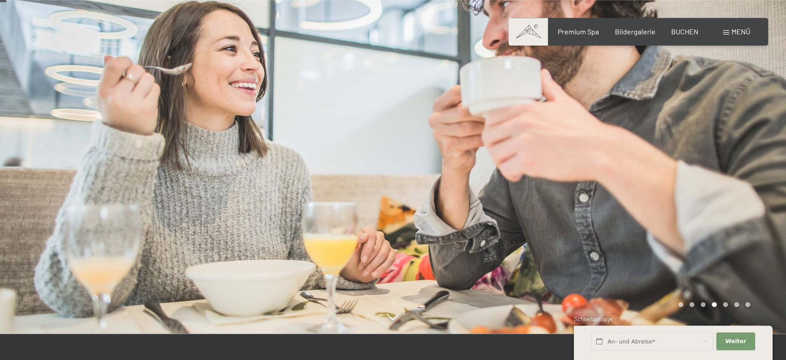
click at [752, 168] on div at bounding box center [589, 154] width 393 height 360
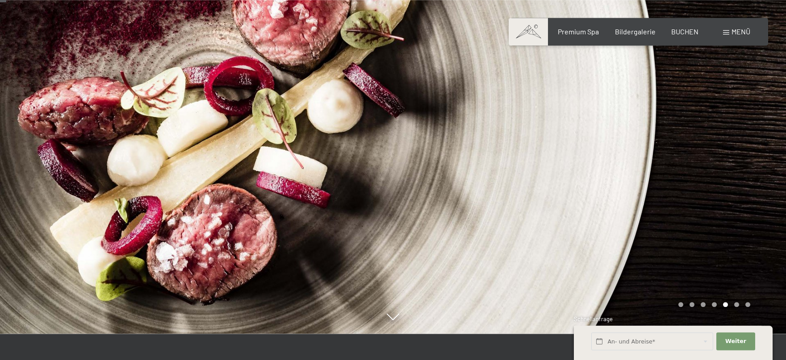
click at [752, 168] on div at bounding box center [589, 154] width 393 height 360
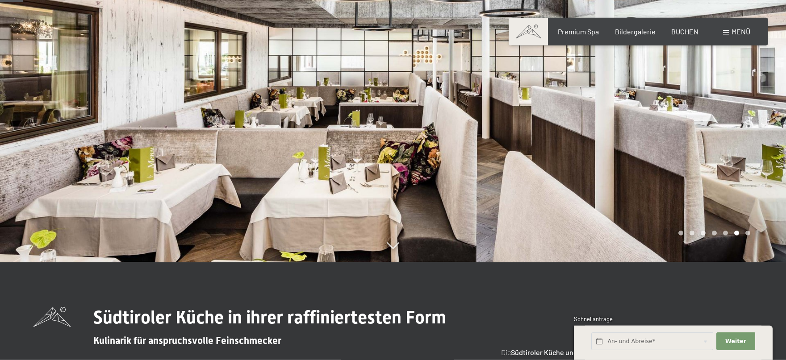
scroll to position [98, 0]
click at [767, 191] on div at bounding box center [589, 82] width 393 height 360
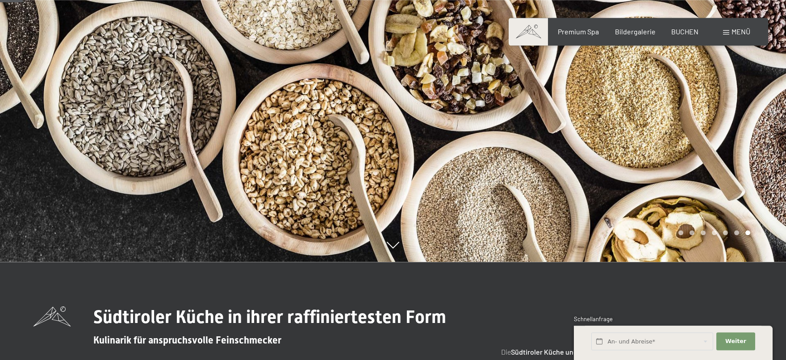
scroll to position [0, 0]
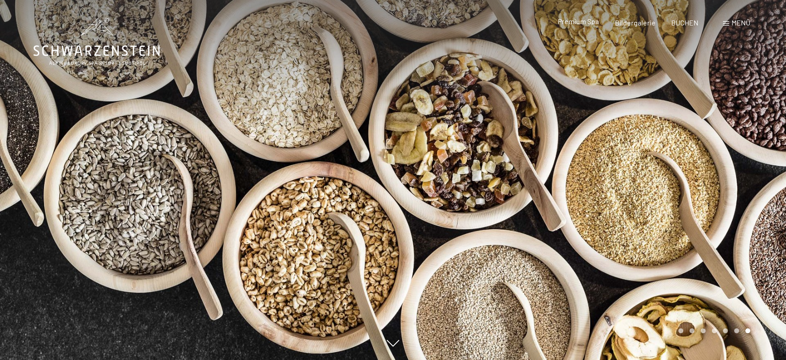
click at [581, 18] on span "Premium Spa" at bounding box center [578, 21] width 41 height 8
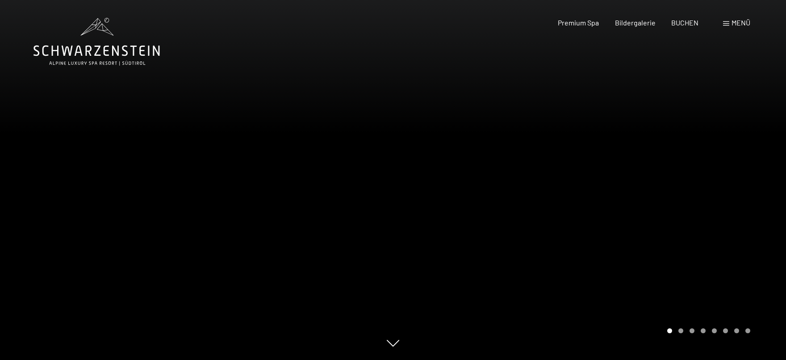
click at [671, 181] on div at bounding box center [589, 180] width 393 height 360
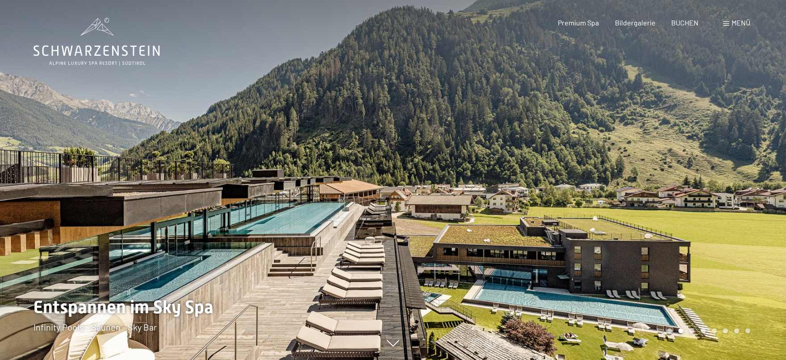
click at [715, 178] on div at bounding box center [589, 180] width 393 height 360
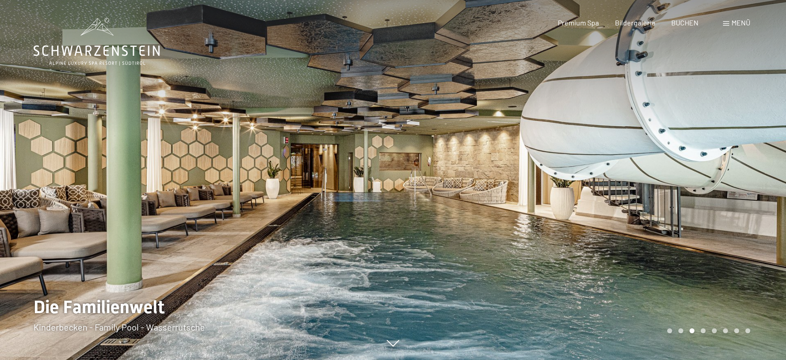
click at [715, 178] on div at bounding box center [589, 180] width 393 height 360
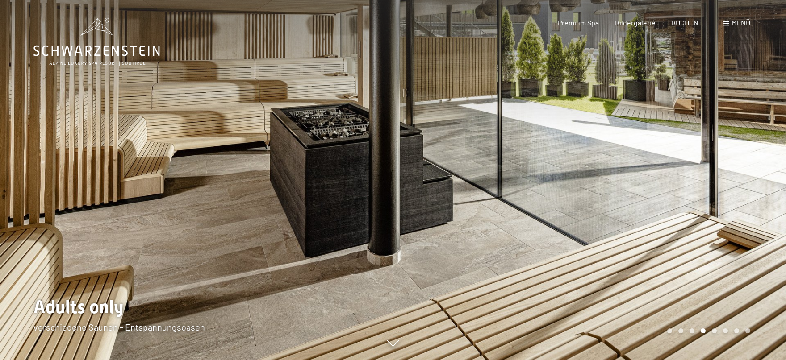
click at [715, 178] on div at bounding box center [589, 180] width 393 height 360
